Goal: Task Accomplishment & Management: Use online tool/utility

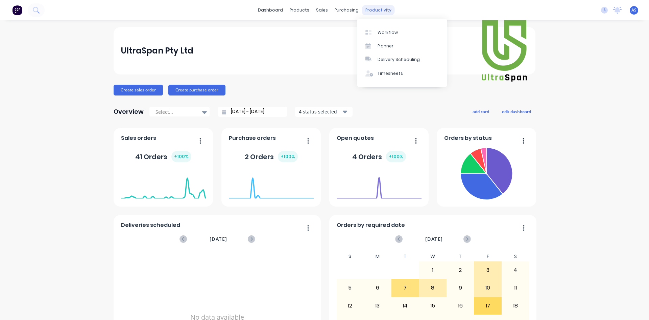
click at [370, 6] on div "productivity" at bounding box center [378, 10] width 33 height 10
click at [375, 27] on link "Workflow" at bounding box center [402, 32] width 90 height 14
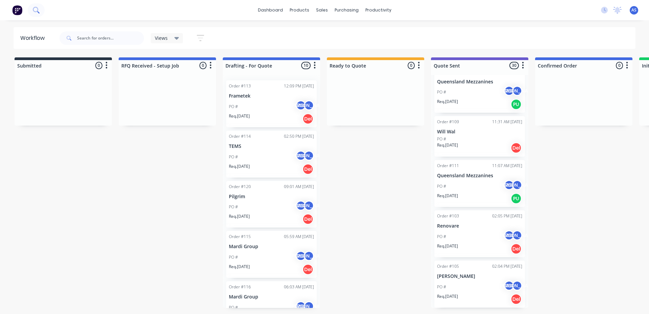
click at [38, 9] on icon at bounding box center [36, 10] width 6 height 6
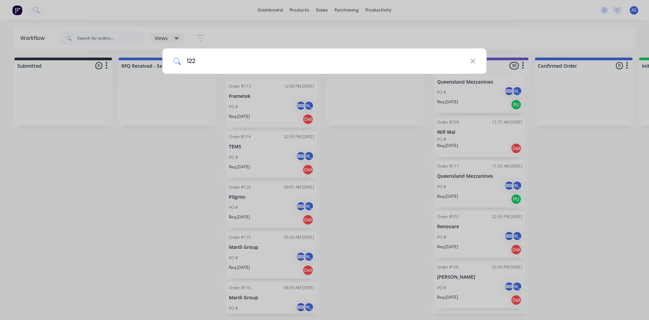
type input "122"
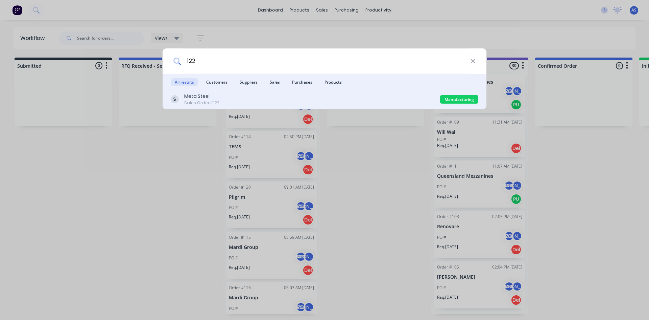
click at [206, 96] on div "Meta Steel" at bounding box center [201, 96] width 35 height 7
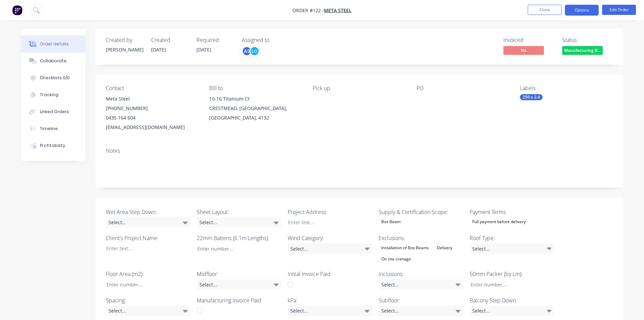
click at [586, 10] on button "Options" at bounding box center [582, 10] width 34 height 11
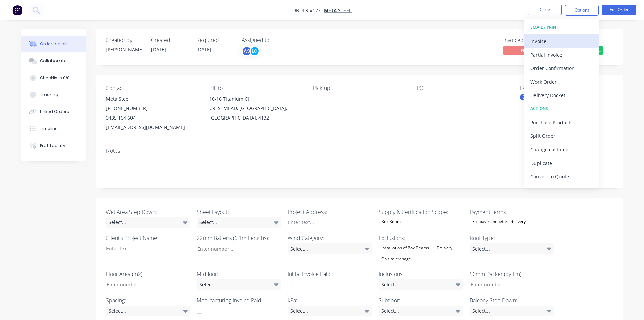
click at [544, 41] on div "Invoice" at bounding box center [562, 41] width 62 height 10
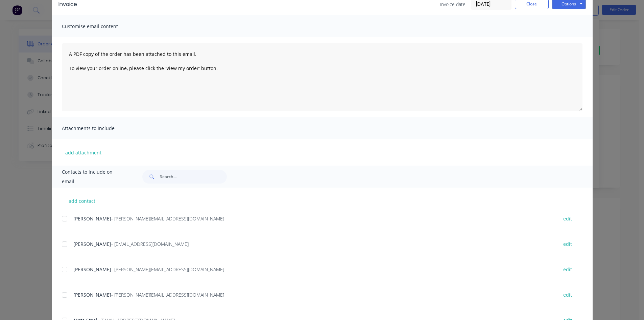
scroll to position [64, 0]
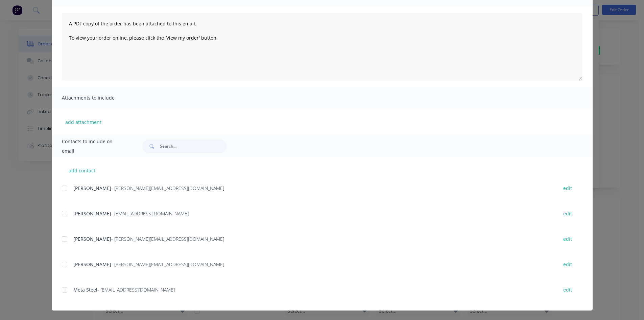
click at [63, 215] on div at bounding box center [65, 214] width 14 height 14
click at [61, 238] on div at bounding box center [65, 239] width 14 height 14
click at [62, 290] on div at bounding box center [65, 290] width 14 height 14
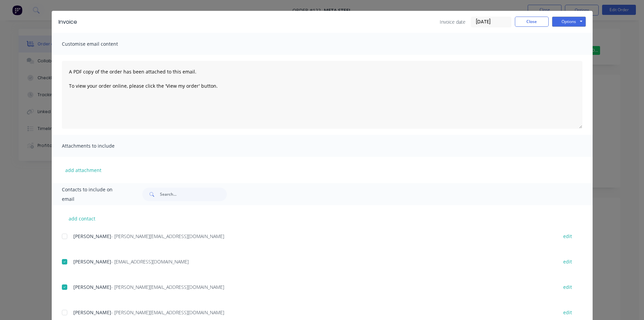
scroll to position [0, 0]
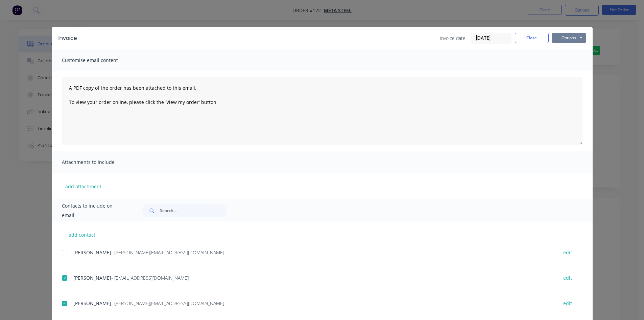
click at [577, 42] on button "Options" at bounding box center [569, 38] width 34 height 10
click at [570, 50] on button "Preview" at bounding box center [573, 49] width 43 height 11
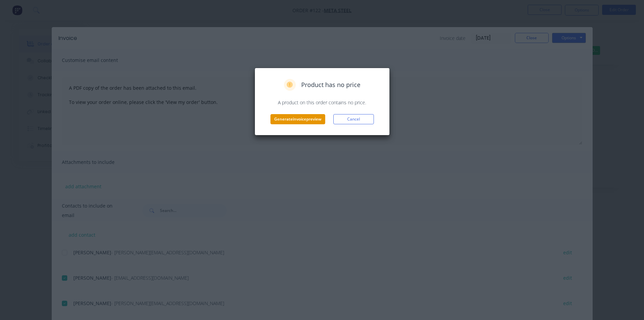
click at [319, 122] on button "Generate invoice preview" at bounding box center [297, 119] width 55 height 10
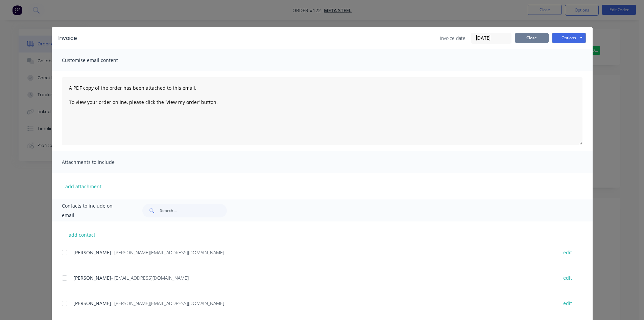
click at [527, 42] on button "Close" at bounding box center [532, 38] width 34 height 10
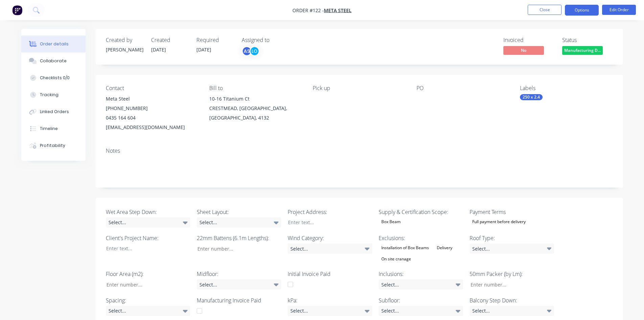
click at [589, 11] on button "Options" at bounding box center [582, 10] width 34 height 11
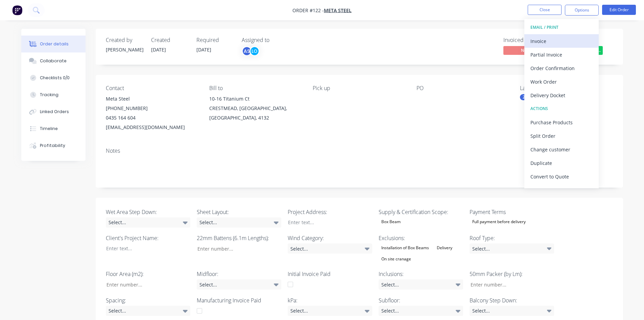
click at [548, 43] on div "Invoice" at bounding box center [562, 41] width 62 height 10
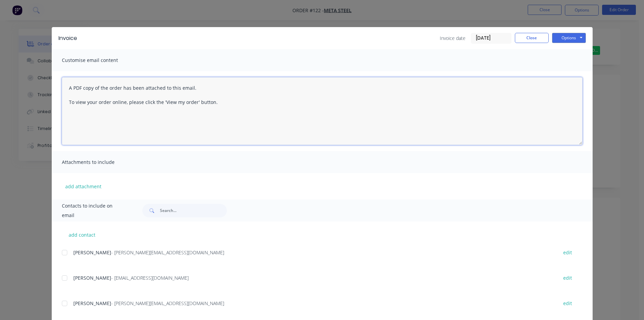
drag, startPoint x: 224, startPoint y: 104, endPoint x: 45, endPoint y: 82, distance: 180.2
click at [45, 82] on div "Invoice Invoice date [DATE] Close Options Preview Print Email Customise email c…" at bounding box center [322, 160] width 644 height 320
paste textarea "Here's invoice INV-XXX regarding the pre-delivery/final deposit of your floor s…"
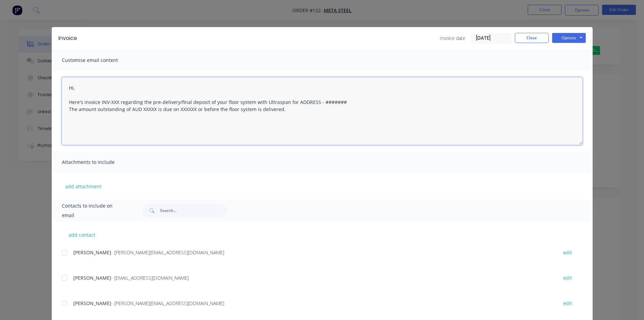
drag, startPoint x: 116, startPoint y: 100, endPoint x: 98, endPoint y: 101, distance: 17.6
click at [98, 101] on textarea "Hi, Here's invoice INV-XXX regarding the pre-delivery/final deposit of your flo…" at bounding box center [322, 111] width 521 height 68
type textarea "Hi, Here's invoice regarding the pre-delivery/final deposit of your floor syste…"
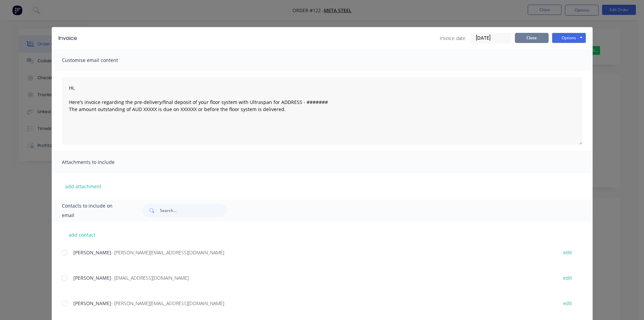
click at [526, 38] on button "Close" at bounding box center [532, 38] width 34 height 10
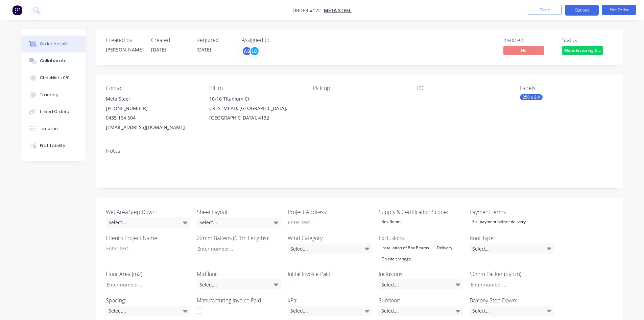
click at [578, 9] on button "Options" at bounding box center [582, 10] width 34 height 11
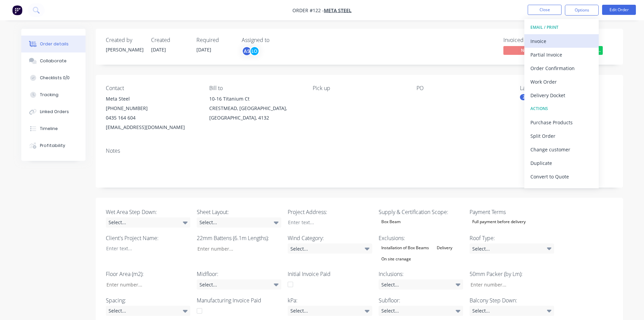
click at [552, 42] on div "Invoice" at bounding box center [562, 41] width 62 height 10
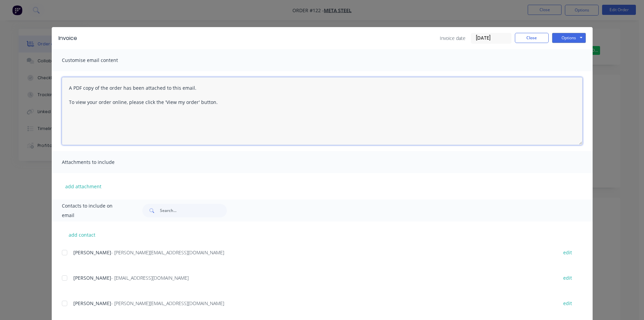
drag, startPoint x: 219, startPoint y: 103, endPoint x: 47, endPoint y: 88, distance: 172.4
click at [47, 88] on div "Invoice Invoice date [DATE] Close Options Preview Print Email Customise email c…" at bounding box center [322, 160] width 644 height 320
paste textarea "Here's invoice INV-XXX regarding the pre-delivery/final deposit of your floor s…"
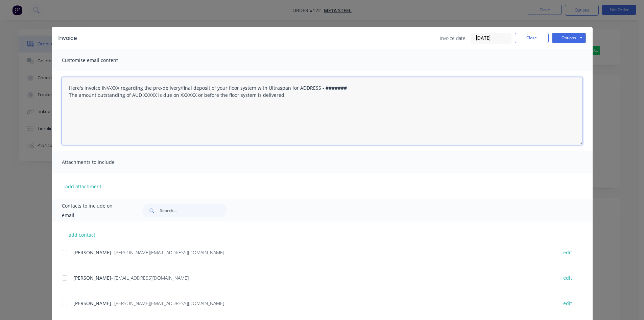
drag, startPoint x: 116, startPoint y: 88, endPoint x: 98, endPoint y: 91, distance: 18.2
click at [98, 91] on textarea "Here's invoice INV-XXX regarding the pre-delivery/final deposit of your floor s…" at bounding box center [322, 111] width 521 height 68
click at [275, 88] on textarea "Here's invoice regarding the pre-delivery/final deposit of your floor system wi…" at bounding box center [322, 111] width 521 height 68
paste textarea "10-16 Titanium Ct CRESTMEAD"
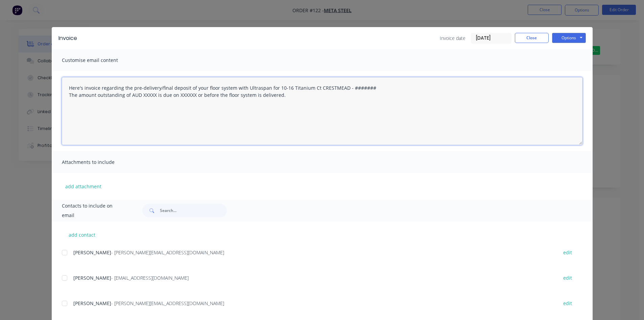
click at [352, 86] on textarea "Here's invoice regarding the pre-delivery/final deposit of your floor system wi…" at bounding box center [322, 111] width 521 height 68
drag, startPoint x: 365, startPoint y: 87, endPoint x: 344, endPoint y: 88, distance: 21.3
click at [344, 88] on textarea "Here's invoice regarding the pre-delivery/final deposit of your floor system wi…" at bounding box center [322, 111] width 521 height 68
click at [148, 94] on textarea "Here's invoice regarding the pre-delivery/final deposit of your floor system wi…" at bounding box center [322, 111] width 521 height 68
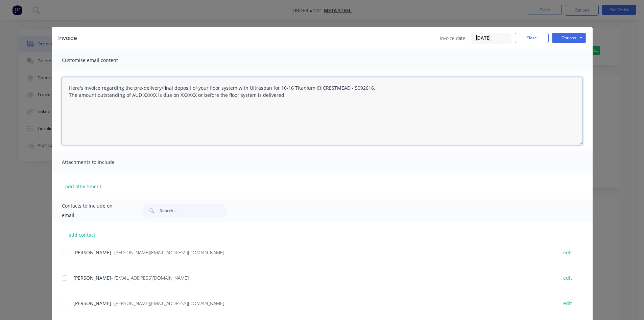
paste textarea "1,677.03"
click at [190, 93] on textarea "Here's invoice regarding the pre-delivery/final deposit of your floor system wi…" at bounding box center [322, 111] width 521 height 68
click at [66, 88] on textarea "Here's invoice regarding the pre-delivery/final deposit of your floor system wi…" at bounding box center [322, 111] width 521 height 68
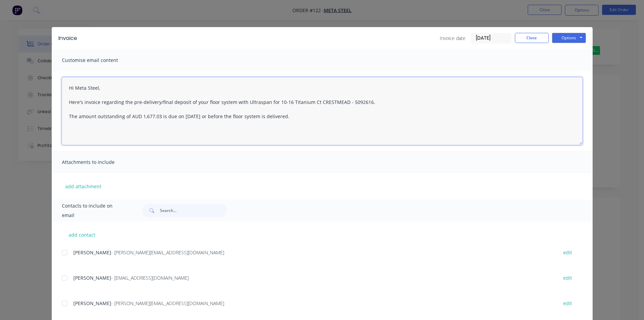
click at [317, 114] on textarea "Hi Meta Steel, Here's invoice regarding the pre-delivery/final deposit of your …" at bounding box center [322, 111] width 521 height 68
click at [125, 132] on textarea "Hi Meta Steel, Here's invoice regarding the pre-delivery/final deposit of your …" at bounding box center [322, 111] width 521 height 68
paste textarea "If you have any questions, please let us know. Thanks, Ultraspan Pty Ltd"
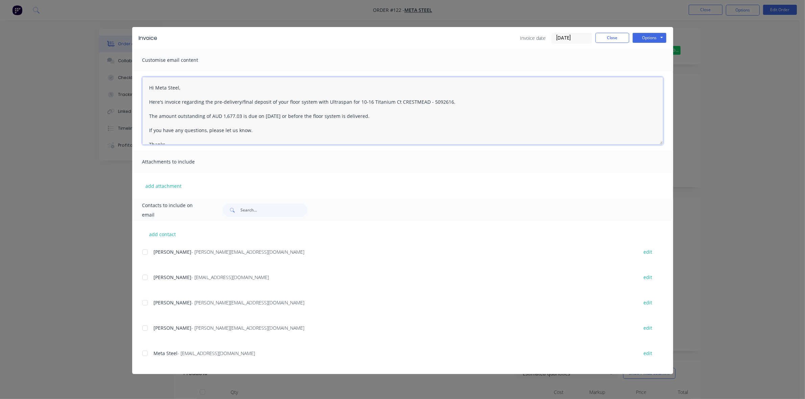
click at [146, 276] on div at bounding box center [145, 278] width 14 height 14
click at [145, 305] on div at bounding box center [145, 303] width 14 height 14
click at [148, 319] on div at bounding box center [145, 354] width 14 height 14
drag, startPoint x: 424, startPoint y: 100, endPoint x: 353, endPoint y: 101, distance: 71.7
click at [353, 101] on textarea "Hi Meta Steel, Here's invoice regarding the pre-delivery/final deposit of your …" at bounding box center [402, 111] width 521 height 68
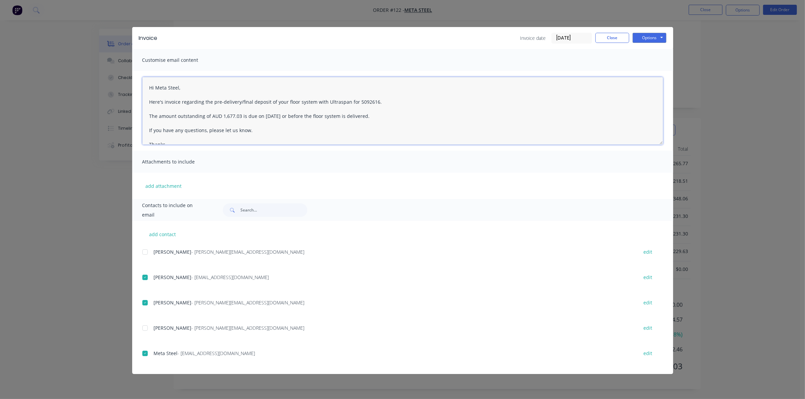
scroll to position [247, 0]
click at [265, 100] on textarea "Hi Meta Steel, Here's invoice regarding the pre-delivery/final deposit of your …" at bounding box center [402, 111] width 521 height 68
drag, startPoint x: 267, startPoint y: 102, endPoint x: 238, endPoint y: 102, distance: 28.7
click at [238, 102] on textarea "Hi Meta Steel, Here's invoice regarding the pre-delivery/final deposit of your …" at bounding box center [402, 111] width 521 height 68
click at [374, 118] on textarea "Hi Meta Steel, Here's invoice regarding the pre-delivery of your floor system w…" at bounding box center [402, 111] width 521 height 68
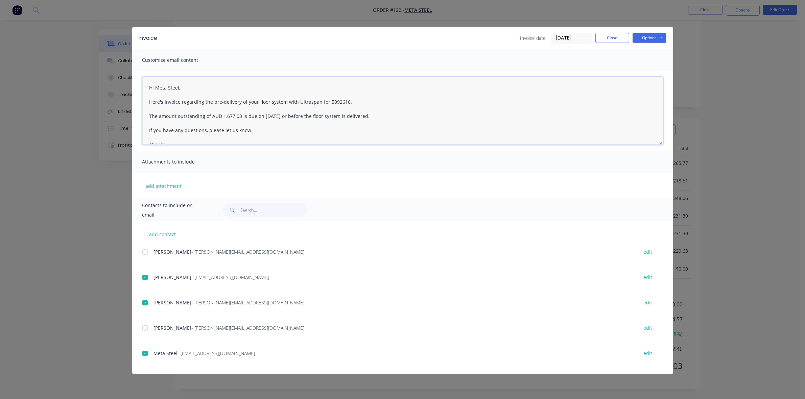
click at [374, 118] on textarea "Hi Meta Steel, Here's invoice regarding the pre-delivery of your floor system w…" at bounding box center [402, 111] width 521 height 68
click at [382, 128] on textarea "Hi Meta Steel, Here's invoice regarding the pre-delivery of your floor system w…" at bounding box center [402, 111] width 521 height 68
type textarea "Hi Meta Steel, Here's invoice regarding the pre-delivery of your floor system w…"
click at [649, 36] on button "Options" at bounding box center [650, 38] width 34 height 10
click at [645, 73] on button "Email" at bounding box center [654, 72] width 43 height 11
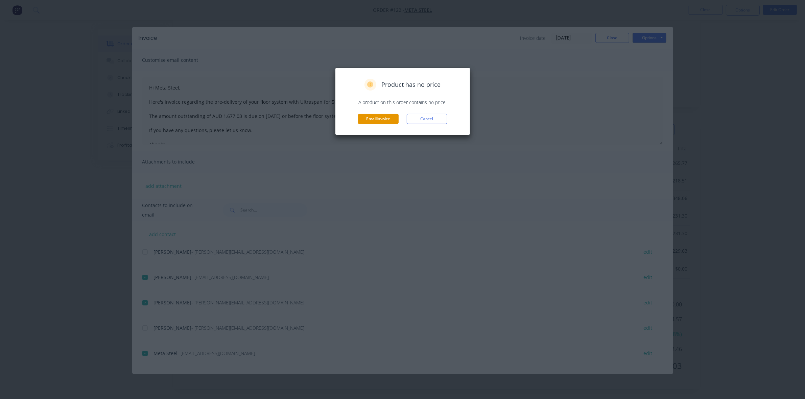
click at [387, 118] on button "Email invoice" at bounding box center [378, 119] width 41 height 10
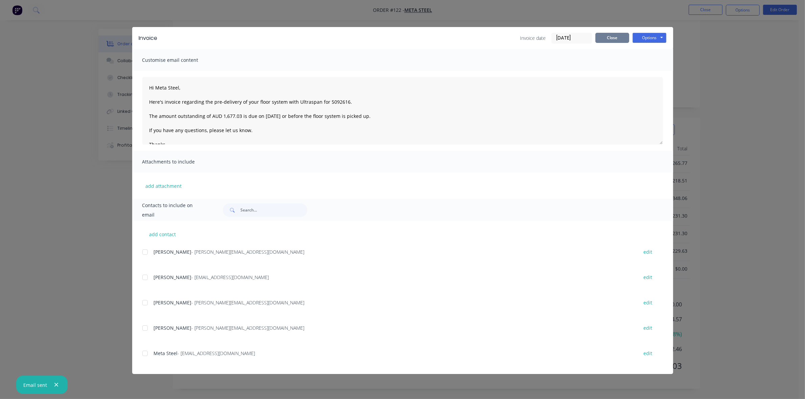
click at [612, 40] on button "Close" at bounding box center [612, 38] width 34 height 10
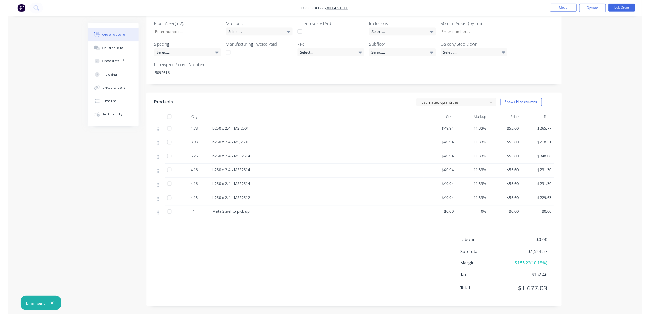
scroll to position [0, 0]
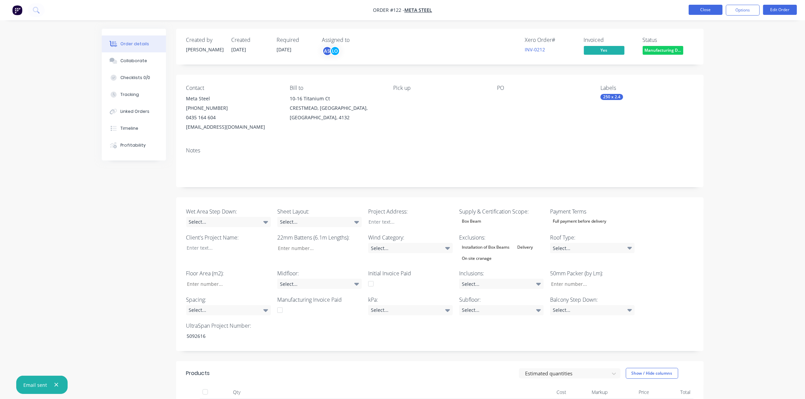
click at [649, 9] on button "Close" at bounding box center [706, 10] width 34 height 10
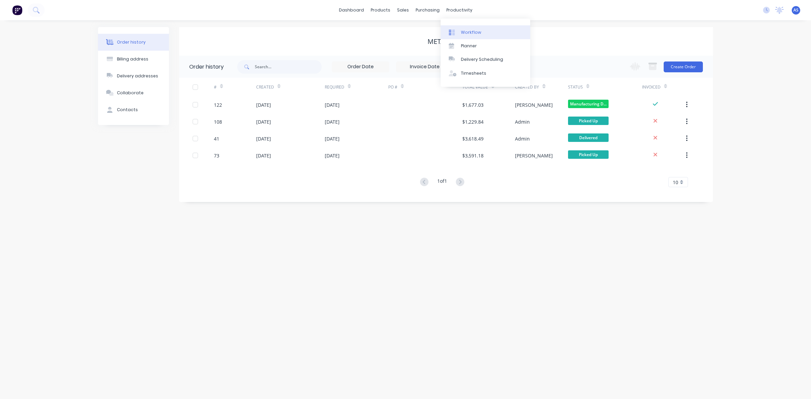
click at [460, 31] on link "Workflow" at bounding box center [486, 32] width 90 height 14
